Goal: Task Accomplishment & Management: Manage account settings

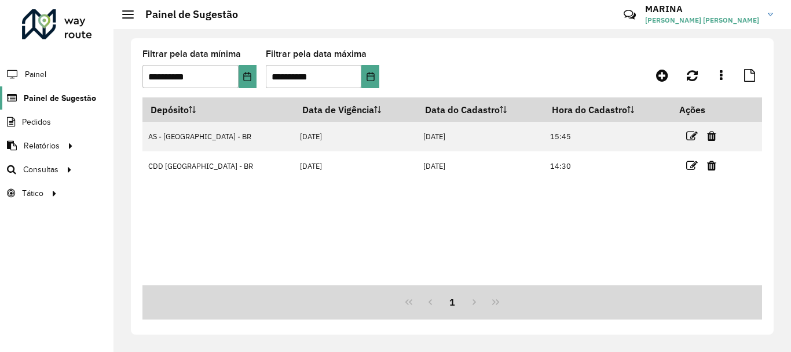
click at [80, 95] on span "Painel de Sugestão" at bounding box center [60, 98] width 72 height 12
click at [42, 95] on span "Painel de Sugestão" at bounding box center [60, 98] width 72 height 12
click at [46, 68] on span "Painel" at bounding box center [37, 74] width 24 height 12
click at [59, 94] on span "Painel de Sugestão" at bounding box center [60, 98] width 72 height 12
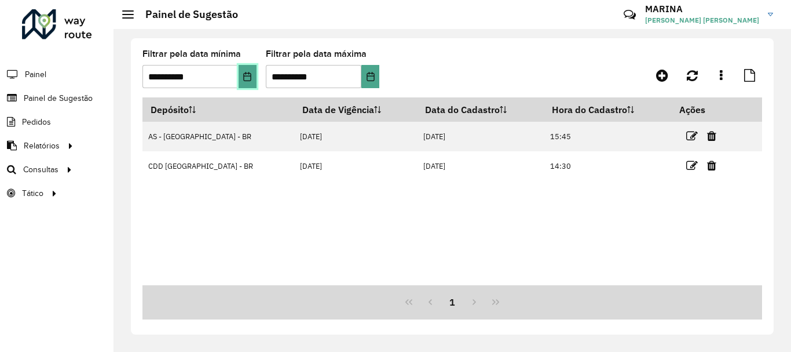
click at [250, 75] on icon "Choose Date" at bounding box center [247, 76] width 9 height 9
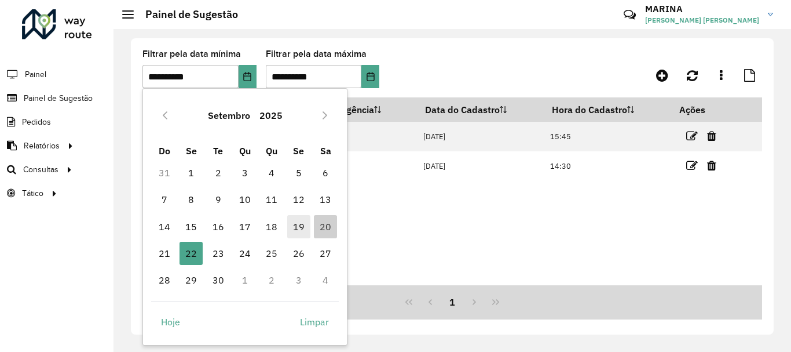
click at [297, 220] on span "19" at bounding box center [298, 226] width 23 height 23
type input "**********"
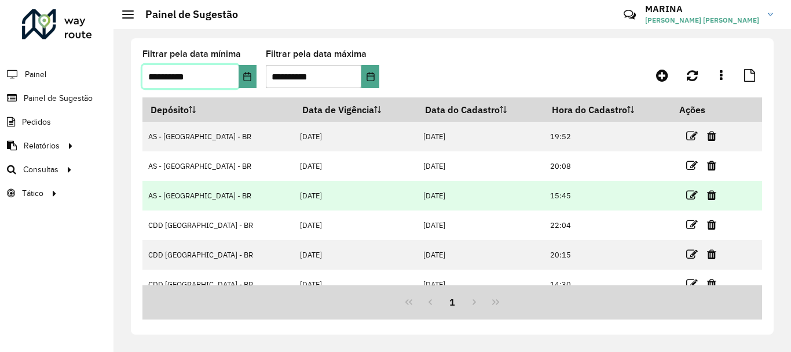
scroll to position [14, 0]
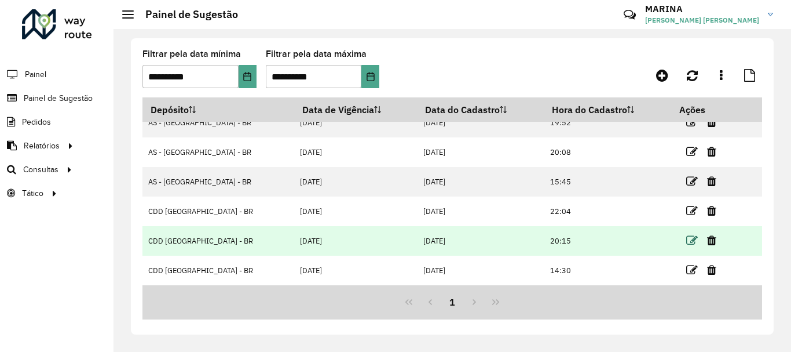
click at [687, 246] on icon at bounding box center [693, 241] width 12 height 12
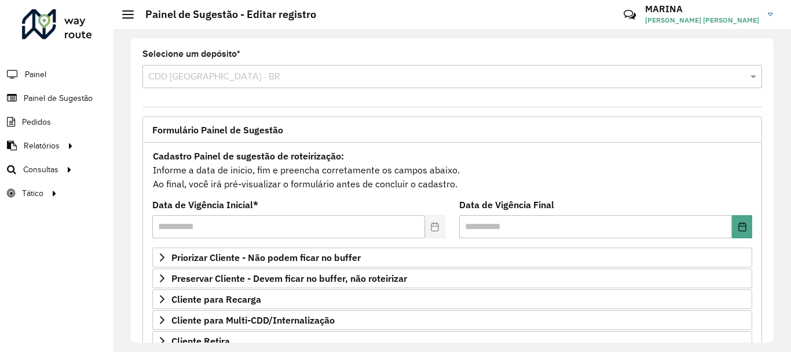
scroll to position [226, 0]
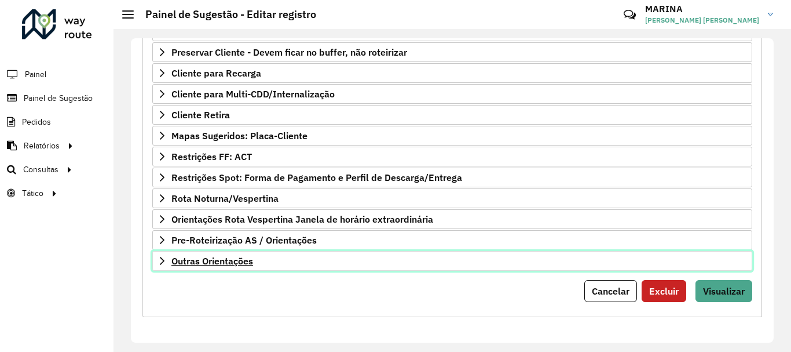
click at [507, 269] on link "Outras Orientações" at bounding box center [452, 261] width 600 height 20
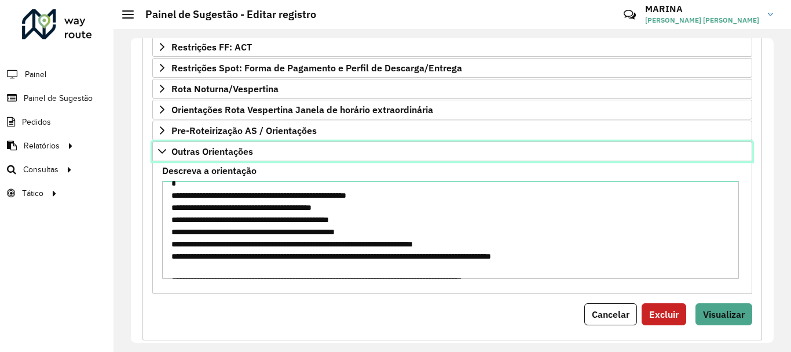
scroll to position [291, 0]
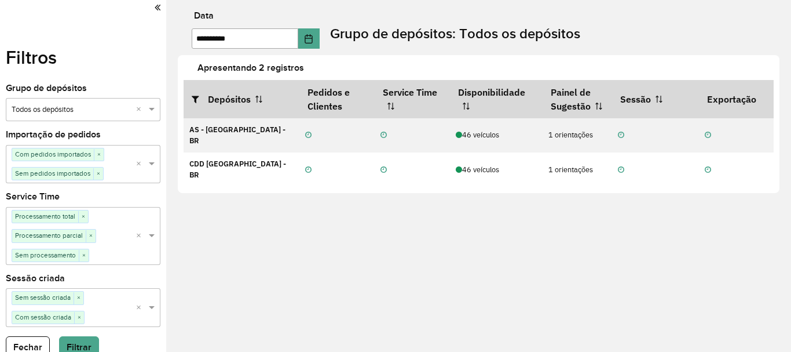
click at [158, 4] on div "Filtros Grupo de depósitos Selecione um grupo × Todos os depósitos × Importação…" at bounding box center [83, 176] width 166 height 352
click at [155, 6] on icon at bounding box center [158, 7] width 6 height 10
